Goal: Task Accomplishment & Management: Complete application form

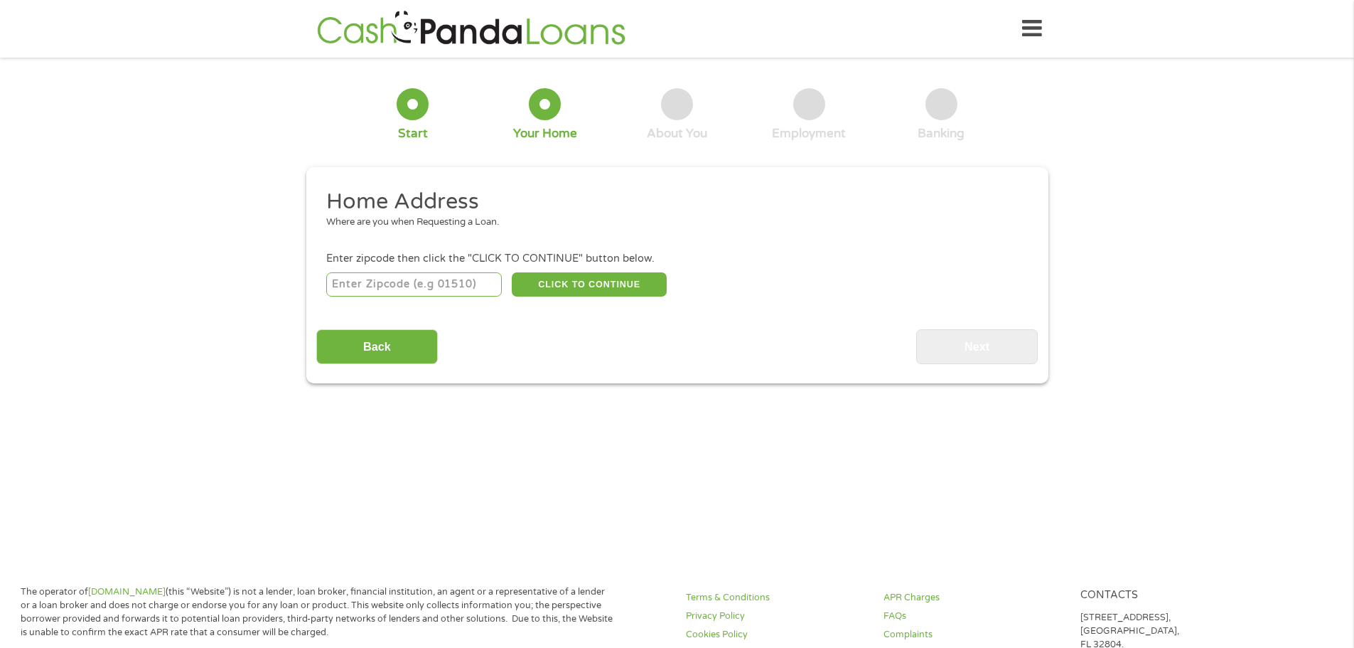
click at [442, 284] on input "number" at bounding box center [414, 284] width 176 height 24
type input "60628"
select select "[US_STATE]"
click at [547, 281] on button "CLICK TO CONTINUE" at bounding box center [589, 284] width 155 height 24
type input "60628"
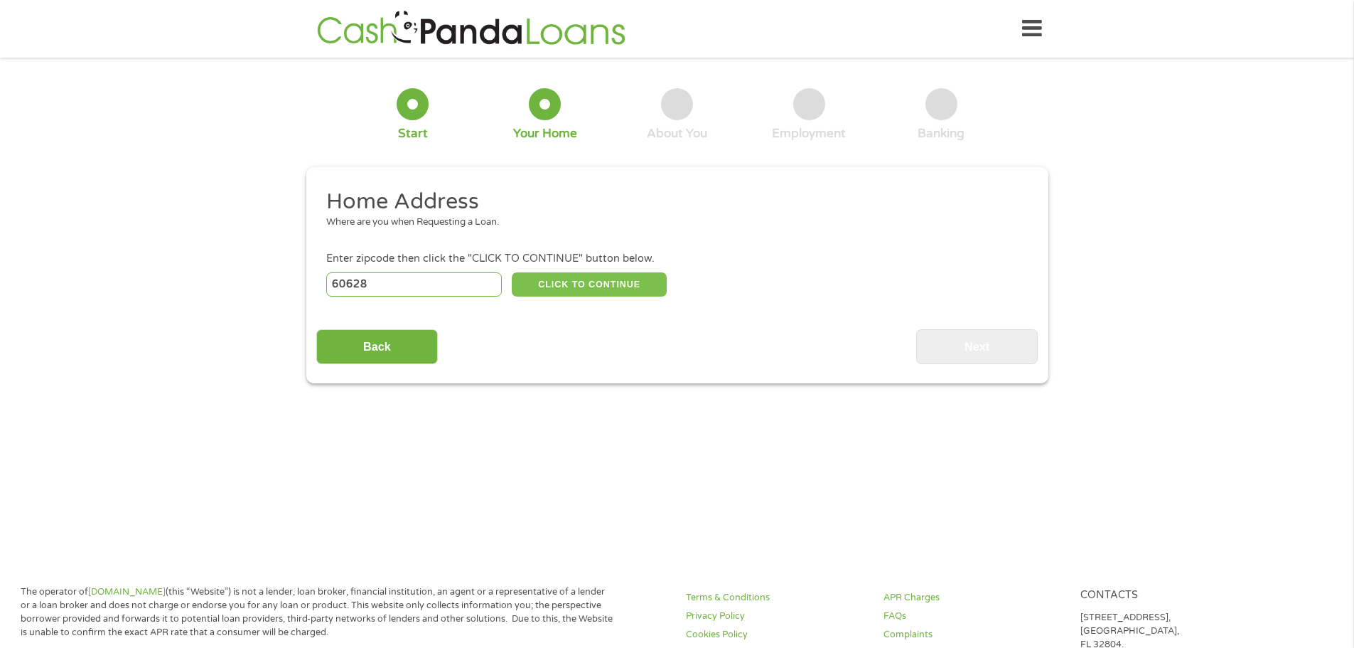
type input "[GEOGRAPHIC_DATA]"
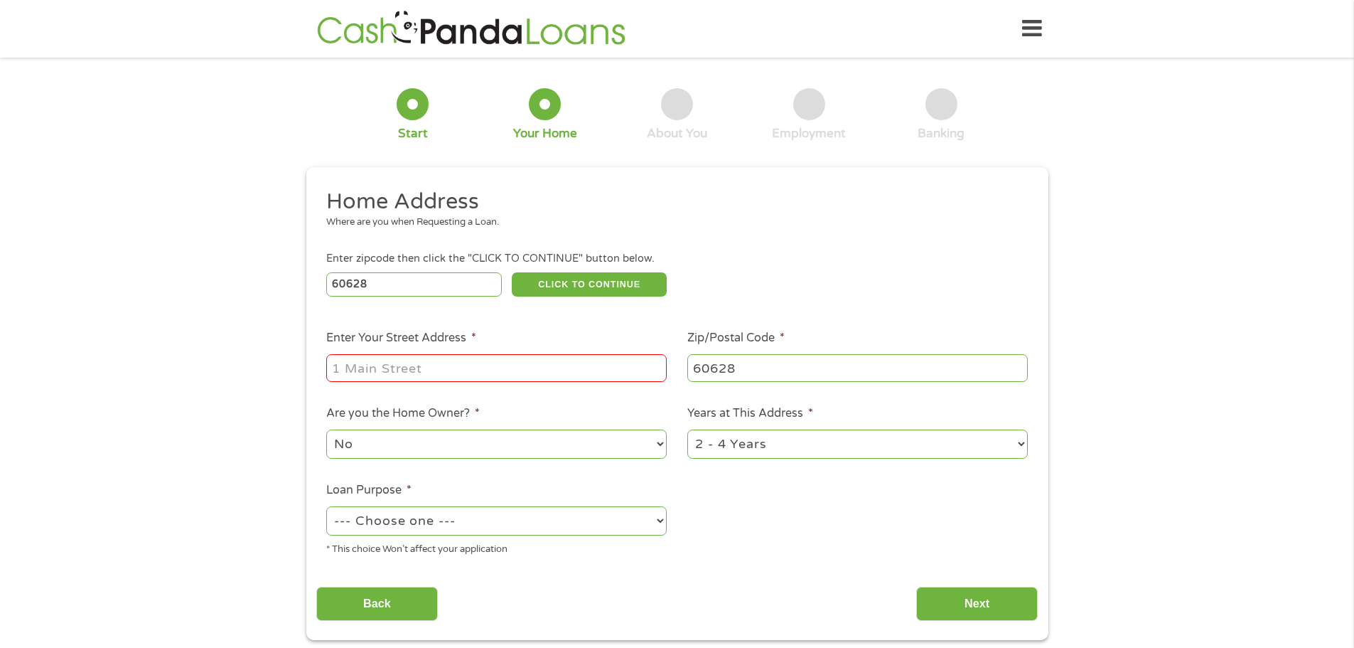
click at [497, 365] on input "Enter Your Street Address *" at bounding box center [496, 367] width 341 height 27
type input "[STREET_ADDRESS][PERSON_NAME]"
click at [481, 448] on select "No Yes" at bounding box center [496, 443] width 341 height 29
click at [791, 447] on select "1 Year or less 1 - 2 Years 2 - 4 Years Over 4 Years" at bounding box center [858, 443] width 341 height 29
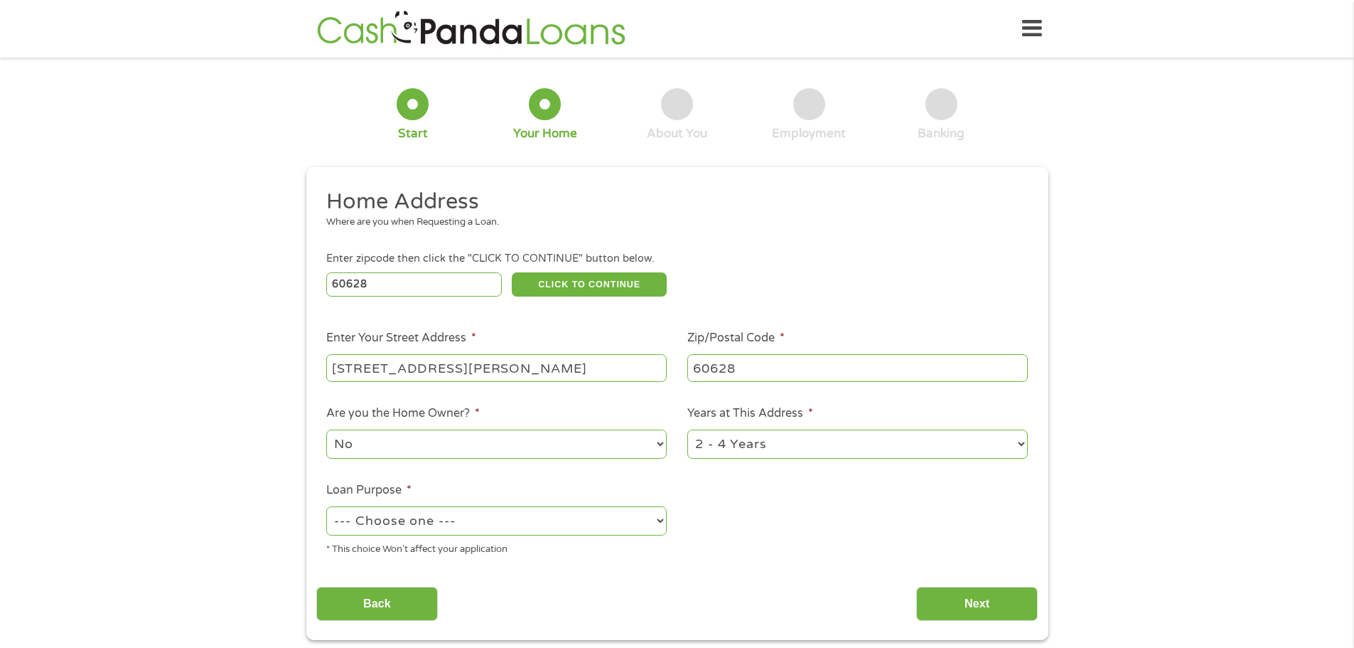
select select "60months"
click at [688, 429] on select "1 Year or less 1 - 2 Years 2 - 4 Years Over 4 Years" at bounding box center [858, 443] width 341 height 29
click at [513, 515] on select "--- Choose one --- Pay Bills Debt Consolidation Home Improvement Major Purchase…" at bounding box center [496, 520] width 341 height 29
select select "debtconsolidation"
click at [326, 506] on select "--- Choose one --- Pay Bills Debt Consolidation Home Improvement Major Purchase…" at bounding box center [496, 520] width 341 height 29
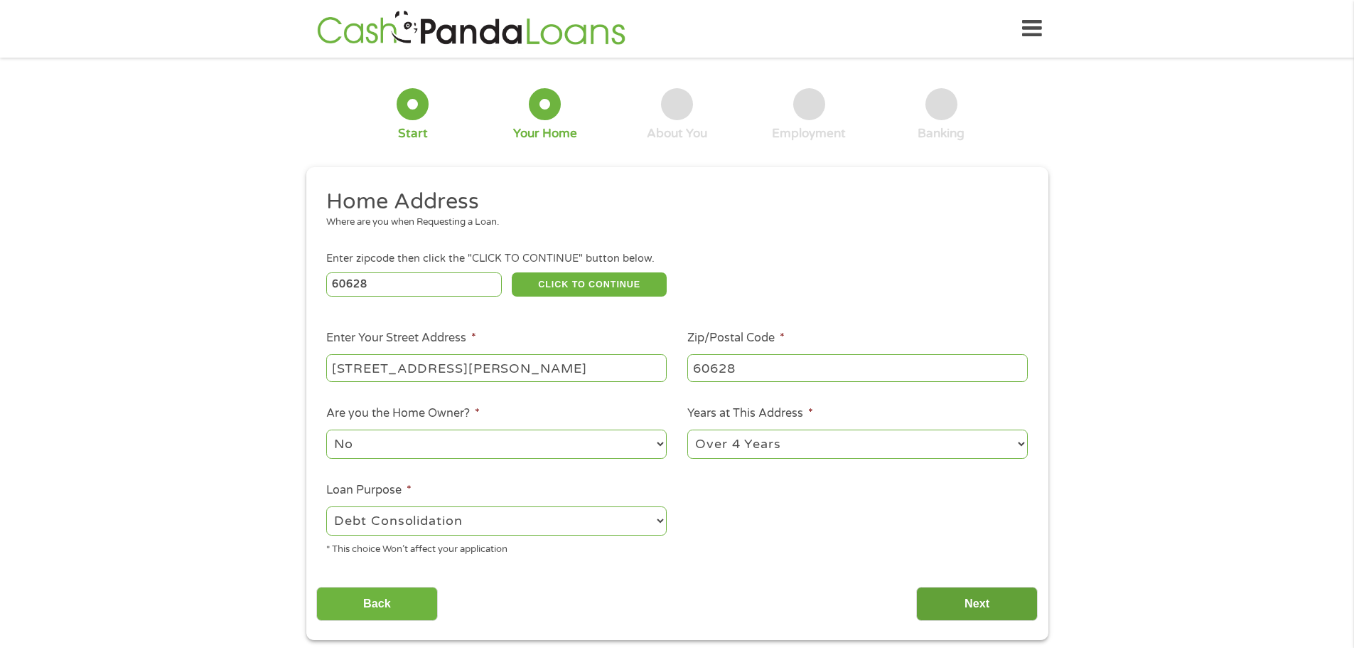
drag, startPoint x: 978, startPoint y: 599, endPoint x: 957, endPoint y: 599, distance: 21.3
click at [976, 599] on input "Next" at bounding box center [978, 604] width 122 height 35
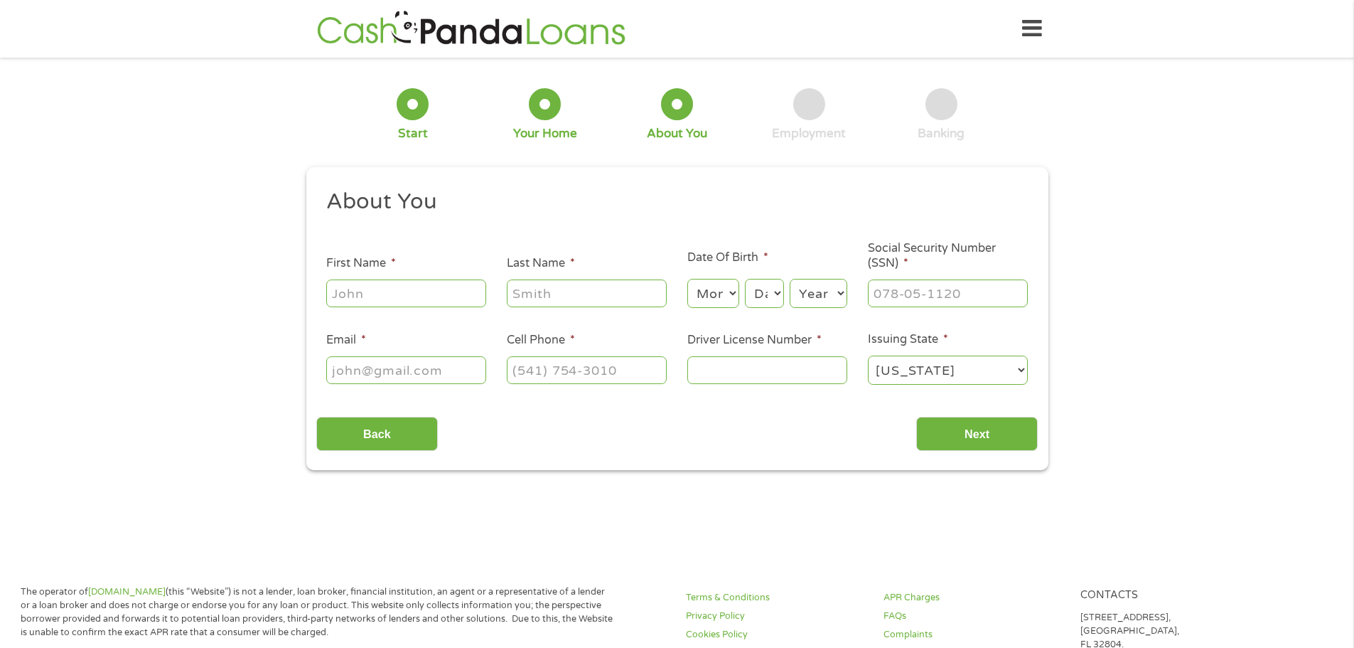
click at [395, 301] on input "First Name *" at bounding box center [406, 292] width 160 height 27
type input "[PERSON_NAME]"
type input "[EMAIL_ADDRESS][DOMAIN_NAME]"
type input "[PHONE_NUMBER]"
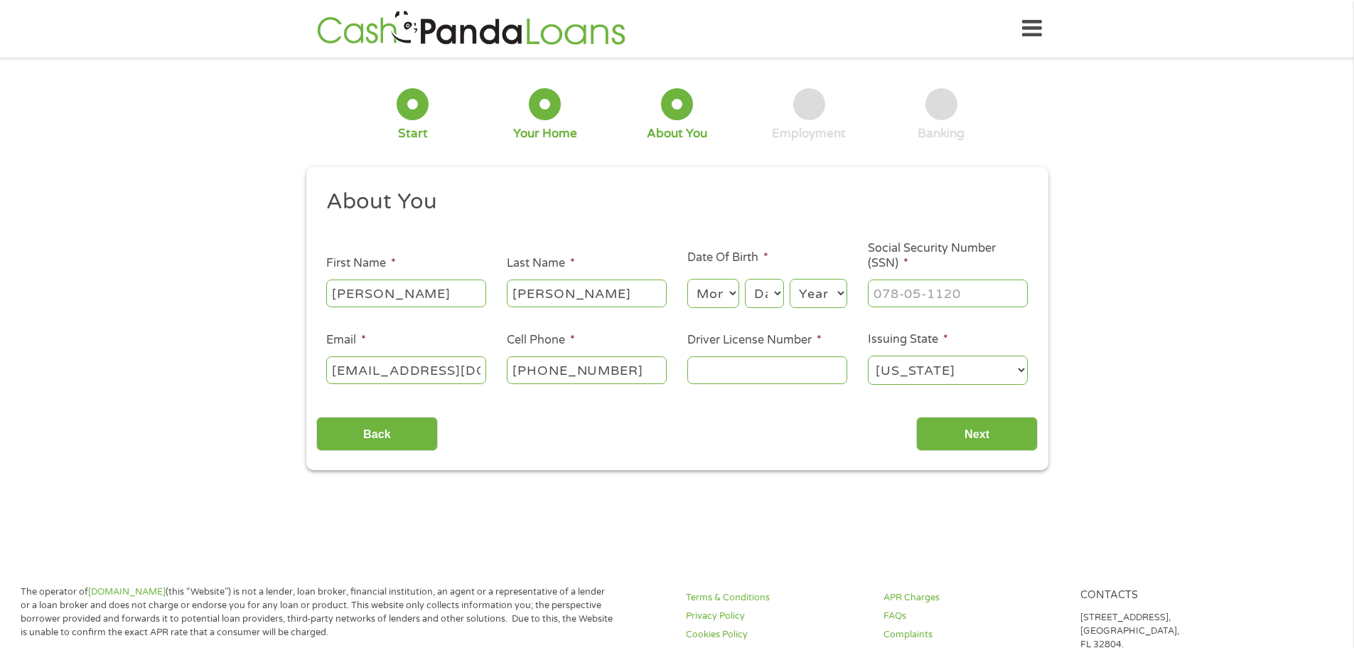
click at [739, 370] on input "Driver License Number *" at bounding box center [768, 369] width 160 height 27
click at [727, 381] on input "Driver License Number *" at bounding box center [768, 369] width 160 height 27
drag, startPoint x: 700, startPoint y: 367, endPoint x: 682, endPoint y: 375, distance: 19.7
click at [683, 375] on li "Driver License Number * t20053777634" at bounding box center [767, 358] width 181 height 55
type input "T20053777634"
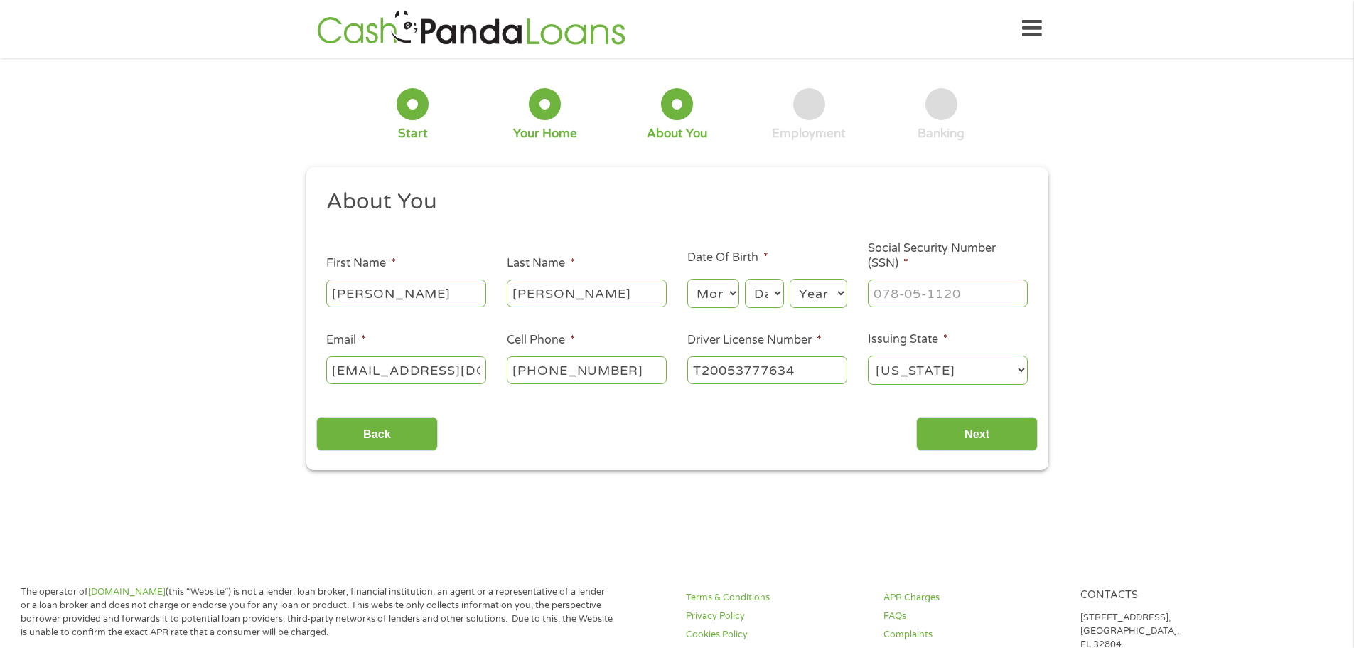
click at [712, 290] on select "Month 1 2 3 4 5 6 7 8 9 10 11 12" at bounding box center [714, 293] width 52 height 29
select select "2"
click at [688, 279] on select "Month 1 2 3 4 5 6 7 8 9 10 11 12" at bounding box center [714, 293] width 52 height 29
click at [760, 289] on select "Day 1 2 3 4 5 6 7 8 9 10 11 12 13 14 15 16 17 18 19 20 21 22 23 24 25 26 27 28 …" at bounding box center [764, 293] width 38 height 29
select select "3"
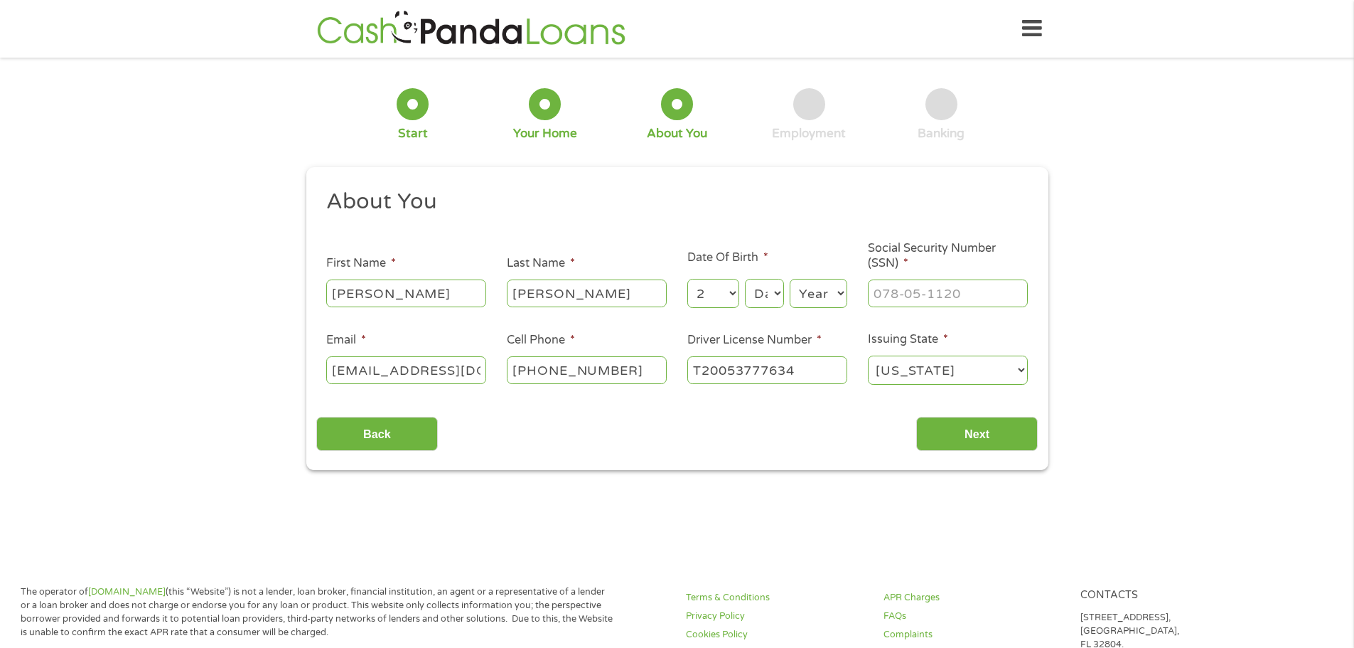
click at [745, 279] on select "Day 1 2 3 4 5 6 7 8 9 10 11 12 13 14 15 16 17 18 19 20 21 22 23 24 25 26 27 28 …" at bounding box center [764, 293] width 38 height 29
click at [833, 293] on select "Year [DATE] 2006 2005 2004 2003 2002 2001 2000 1999 1998 1997 1996 1995 1994 19…" at bounding box center [819, 293] width 58 height 29
select select "1977"
click at [790, 279] on select "Year [DATE] 2006 2005 2004 2003 2002 2001 2000 1999 1998 1997 1996 1995 1994 19…" at bounding box center [819, 293] width 58 height 29
click at [926, 295] on input "___-__-____" at bounding box center [948, 292] width 160 height 27
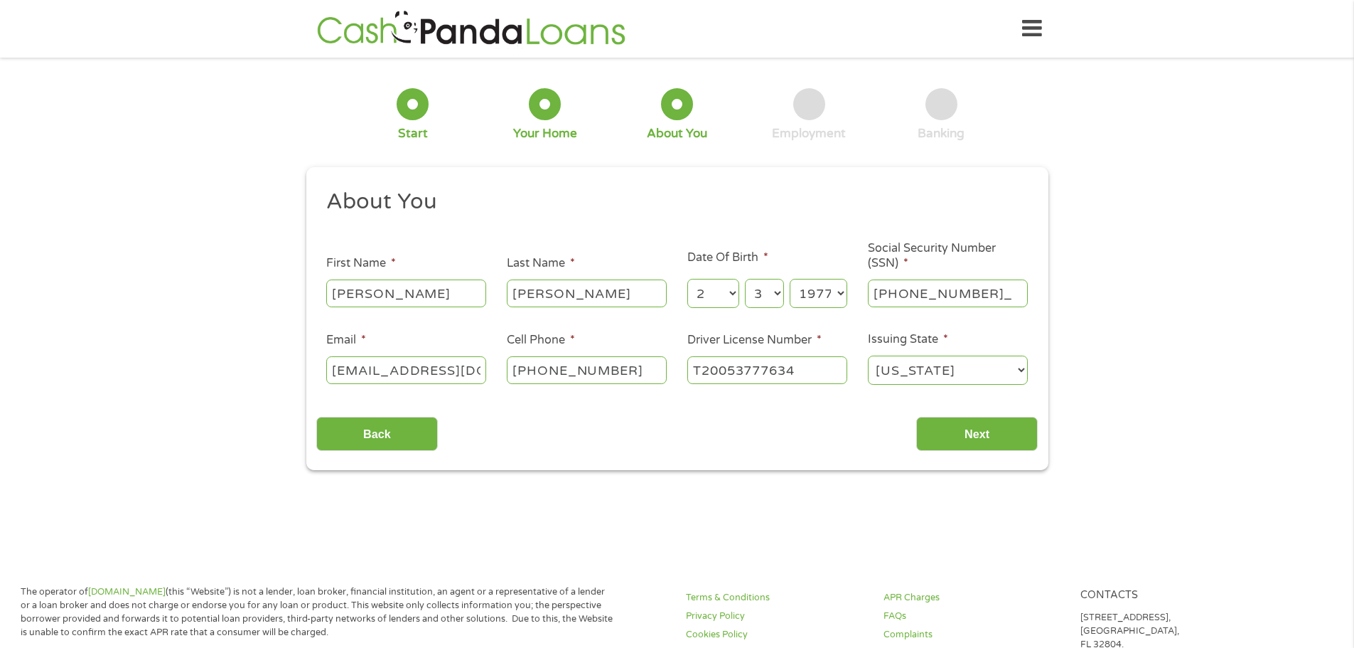
type input "355-64-4722"
click at [993, 440] on input "Next" at bounding box center [978, 434] width 122 height 35
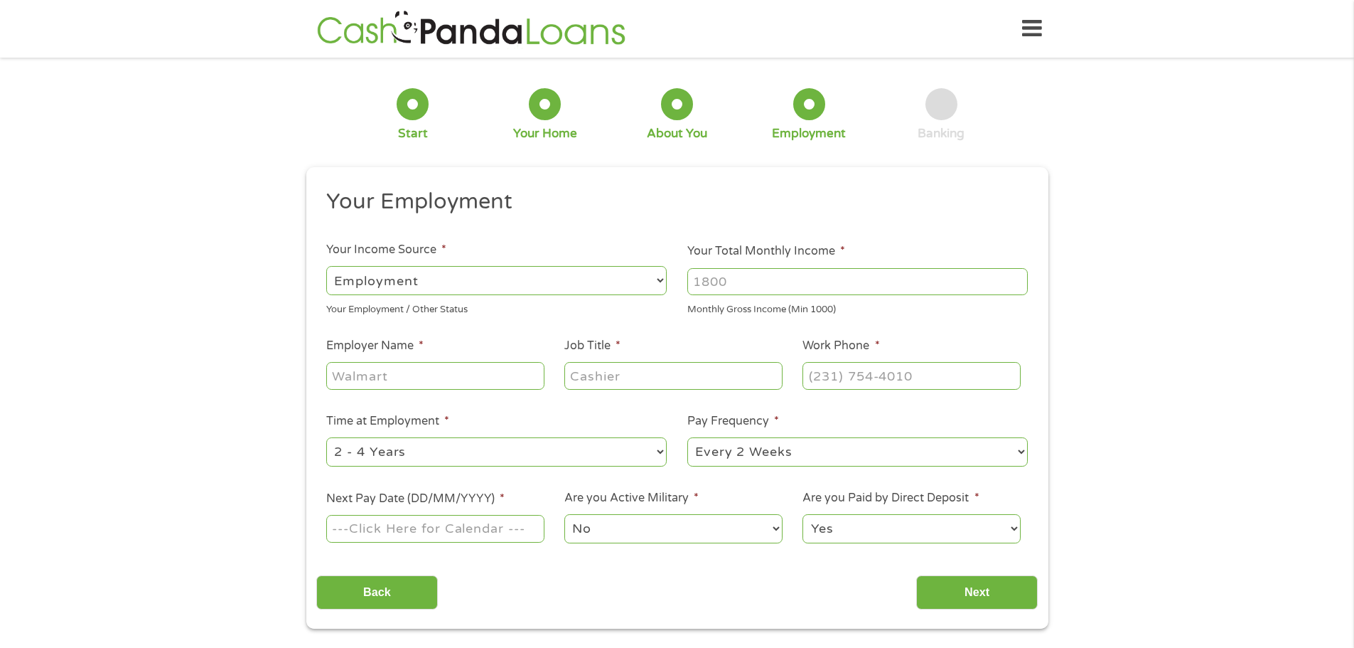
click at [725, 287] on input "Your Total Monthly Income *" at bounding box center [858, 281] width 341 height 27
type input "7300"
click at [413, 373] on input "Employer Name *" at bounding box center [435, 375] width 218 height 27
type input "I"
type input "CITY OF [GEOGRAPHIC_DATA]"
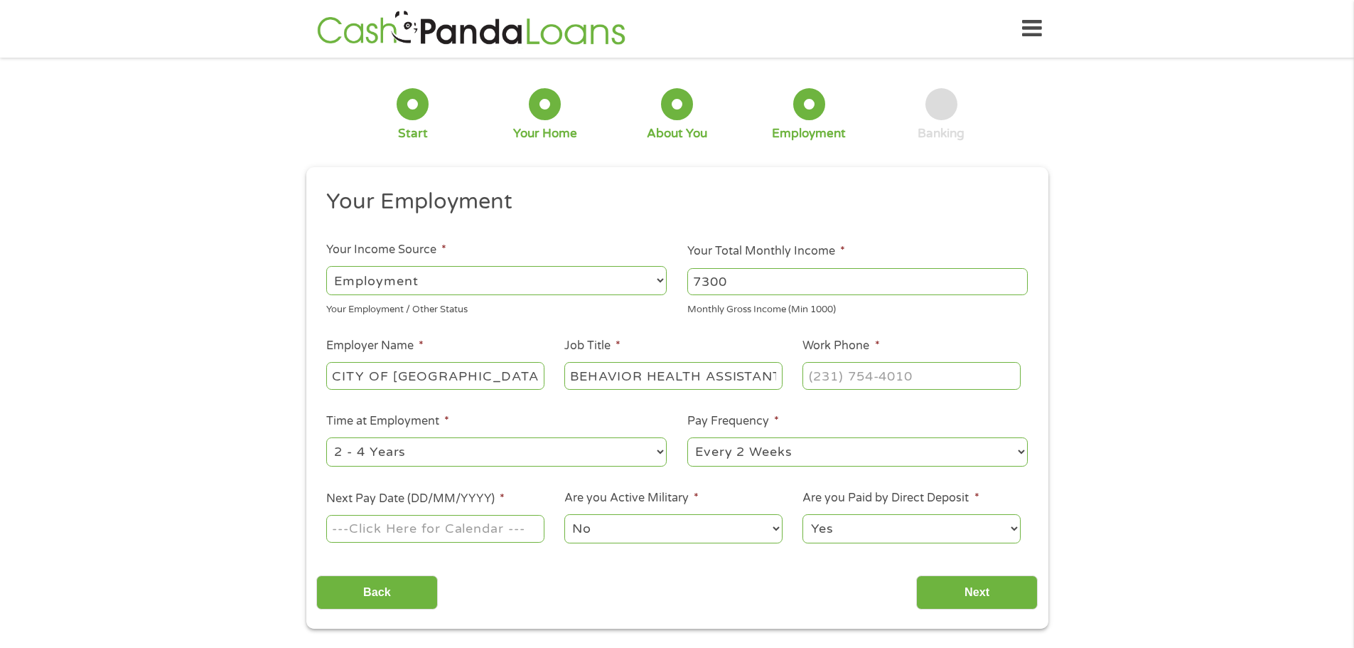
scroll to position [0, 7]
type input "BEHAVIOR HEALTH ASSISTANT"
type input "[PHONE_NUMBER]"
click at [648, 457] on select "--- Choose one --- 1 Year or less 1 - 2 Years 2 - 4 Years Over 4 Years" at bounding box center [496, 451] width 341 height 29
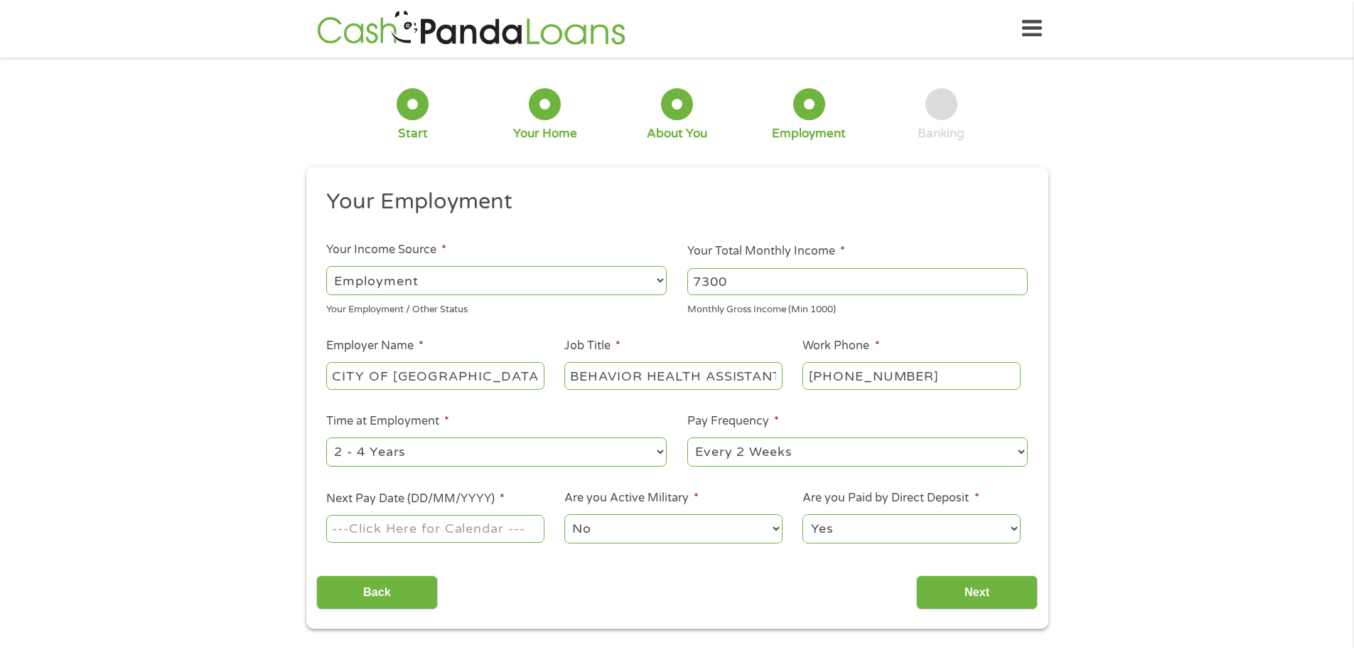
select select "60months"
click at [326, 437] on select "--- Choose one --- 1 Year or less 1 - 2 Years 2 - 4 Years Over 4 Years" at bounding box center [496, 451] width 341 height 29
click at [803, 450] on select "--- Choose one --- Every 2 Weeks Every Week Monthly Semi-Monthly" at bounding box center [858, 451] width 341 height 29
select select "semimonthly"
click at [688, 437] on select "--- Choose one --- Every 2 Weeks Every Week Monthly Semi-Monthly" at bounding box center [858, 451] width 341 height 29
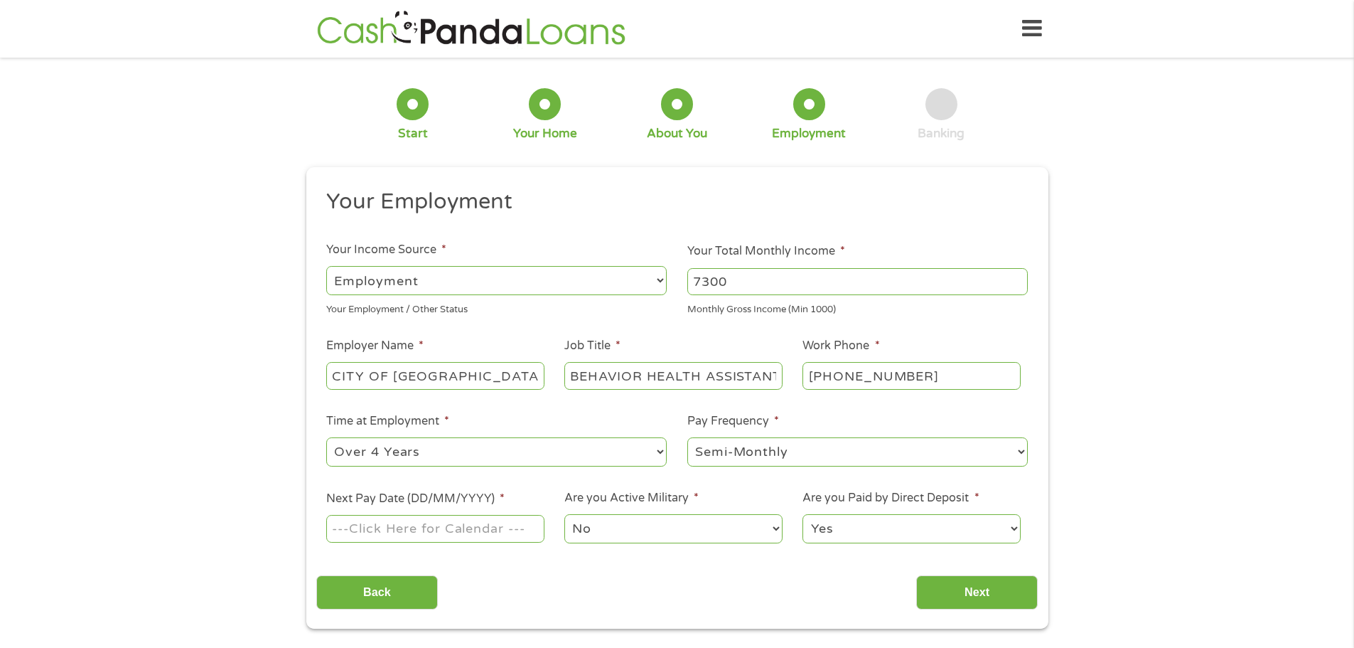
click at [476, 530] on input "Next Pay Date (DD/MM/YYYY) *" at bounding box center [435, 528] width 218 height 27
type input "[DATE]"
click at [931, 592] on input "Next" at bounding box center [978, 592] width 122 height 35
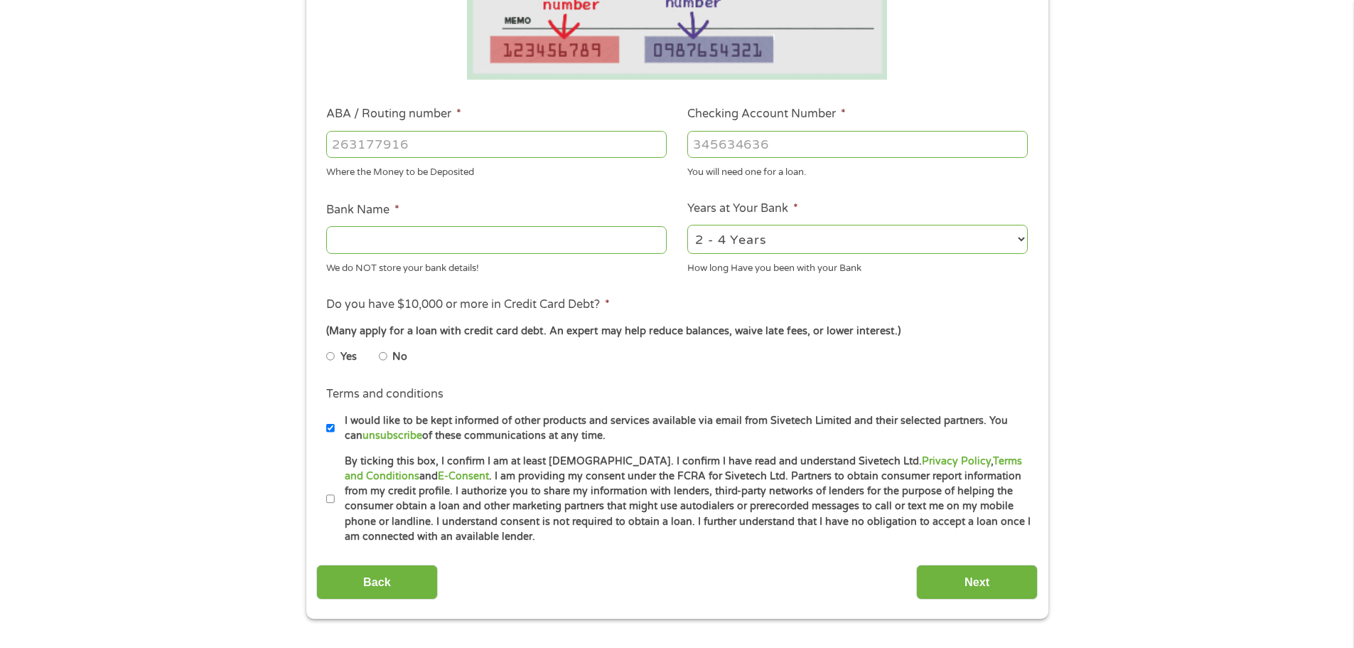
scroll to position [356, 0]
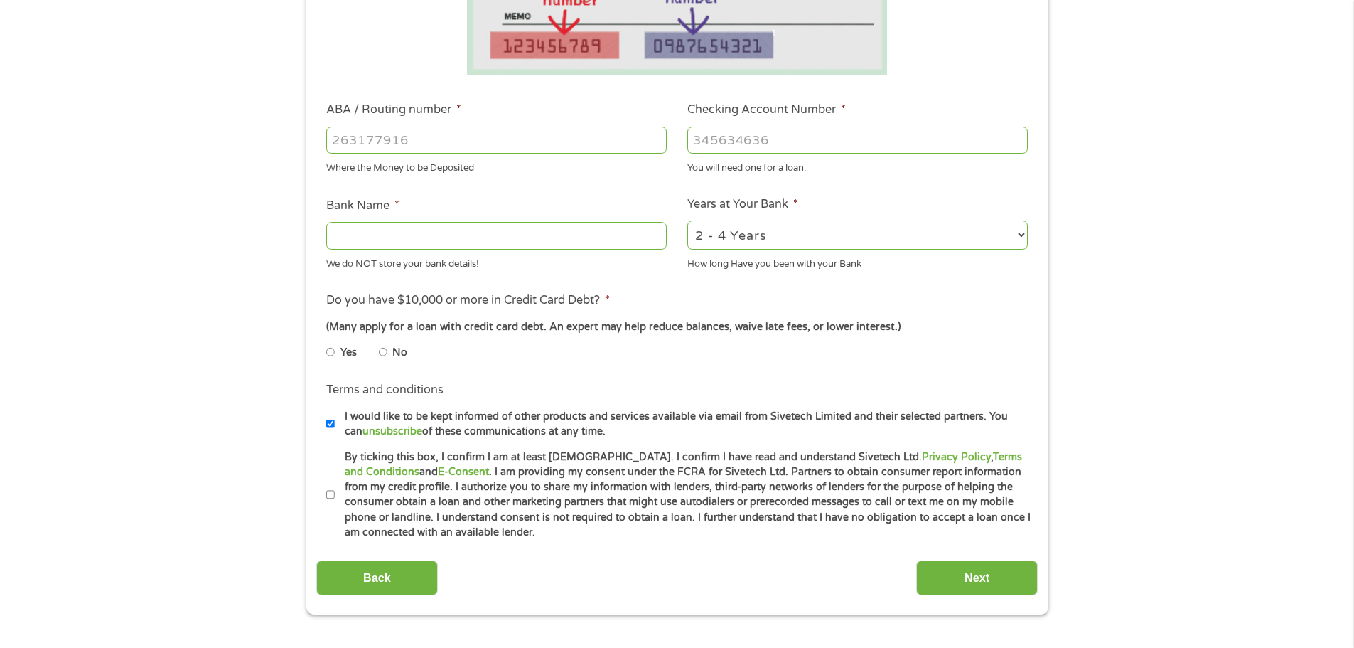
click at [383, 354] on input "No" at bounding box center [383, 352] width 9 height 23
radio input "true"
click at [330, 495] on input "By ticking this box, I confirm I am at least [DEMOGRAPHIC_DATA]. I confirm I ha…" at bounding box center [330, 494] width 9 height 23
checkbox input "true"
click at [331, 424] on input "I would like to be kept informed of other products and services available via e…" at bounding box center [330, 423] width 9 height 23
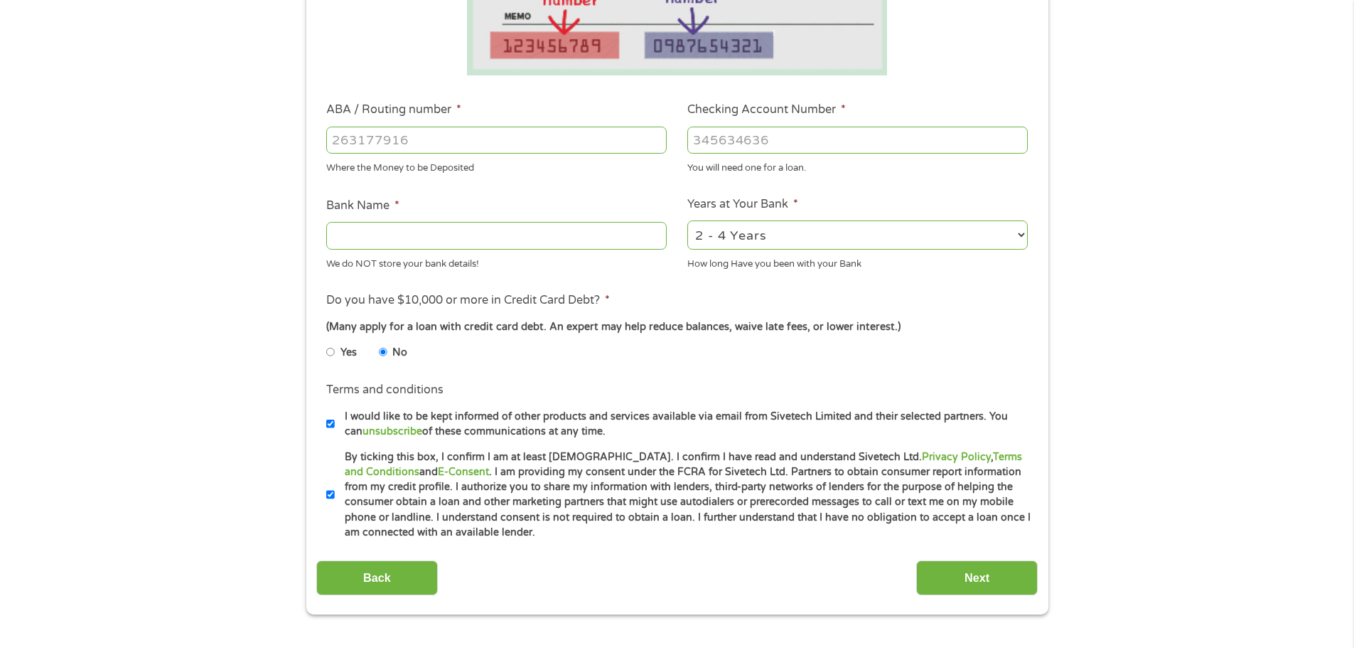
checkbox input "false"
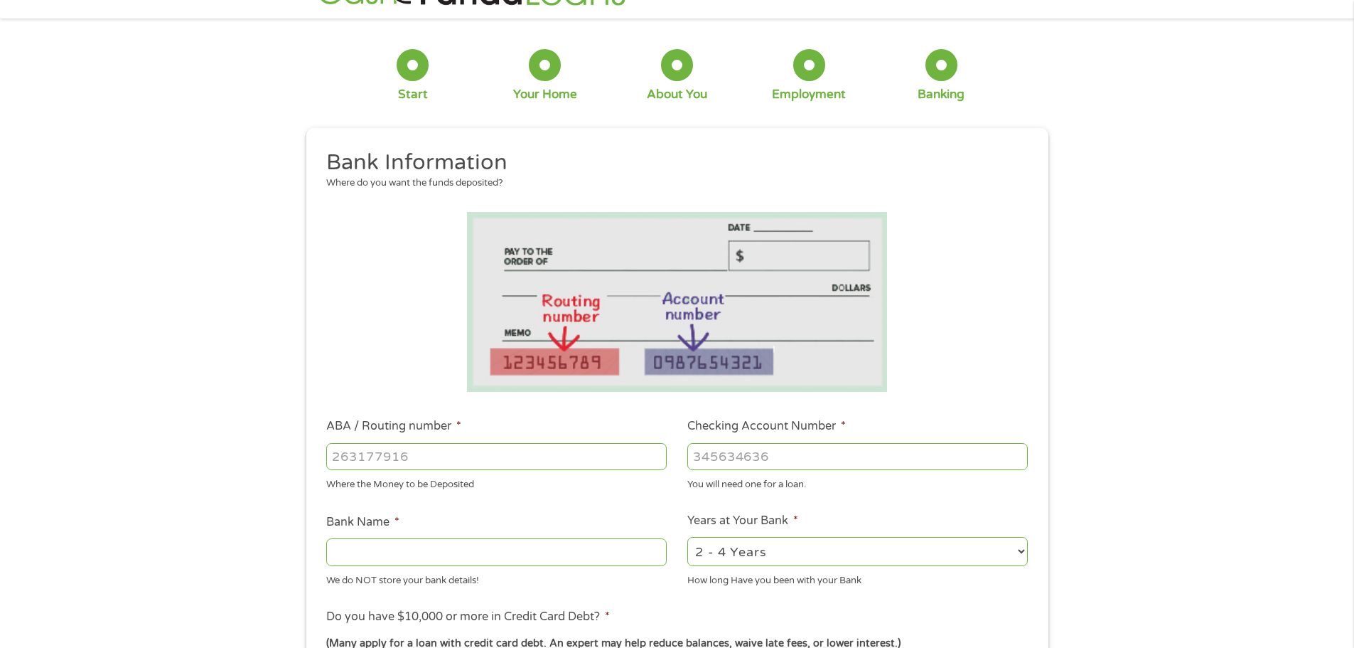
scroll to position [71, 0]
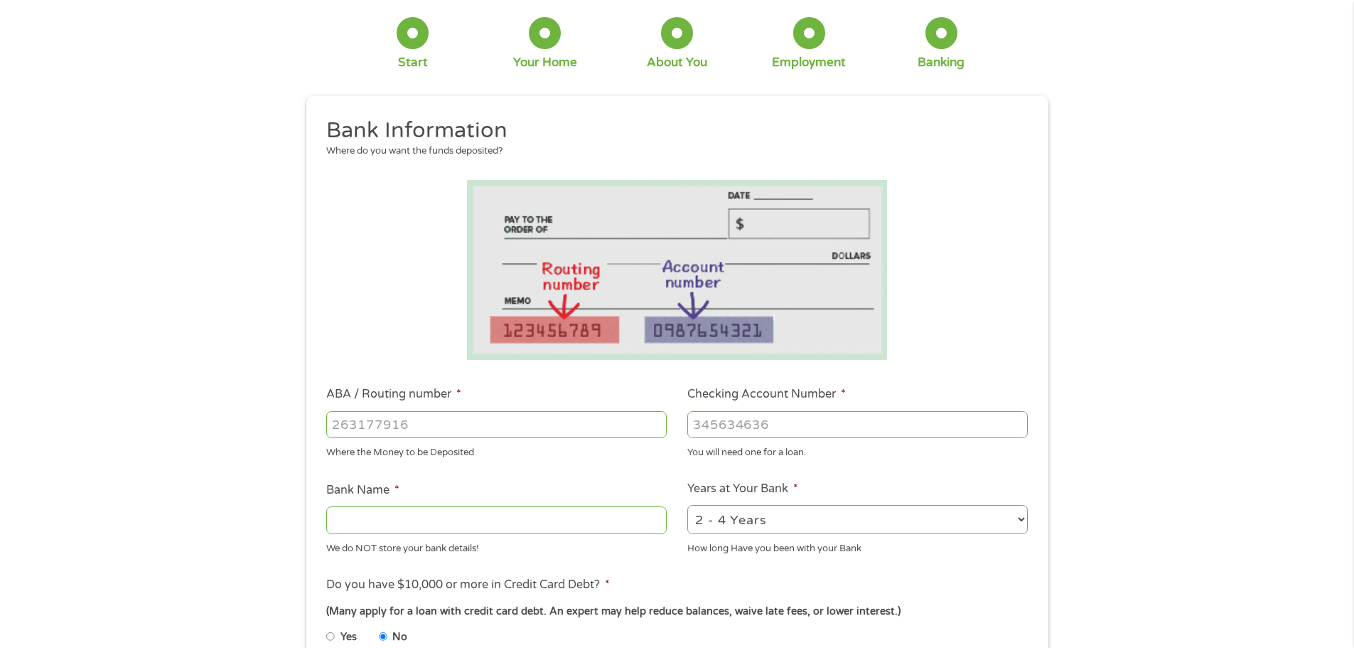
paste input "2"
type input "291038740222"
